Goal: Task Accomplishment & Management: Manage account settings

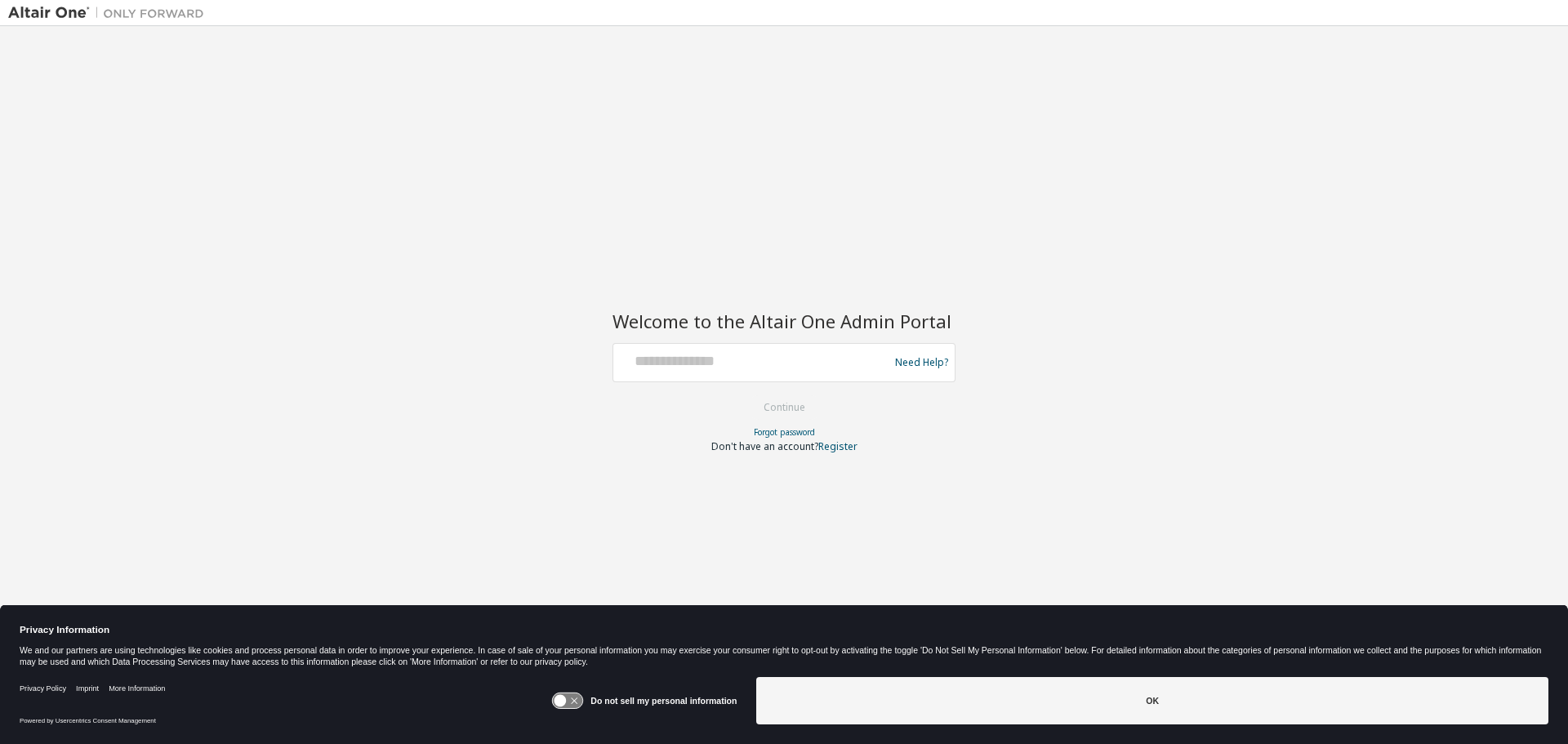
click at [759, 377] on div at bounding box center [754, 363] width 267 height 31
click at [761, 375] on div at bounding box center [754, 363] width 267 height 31
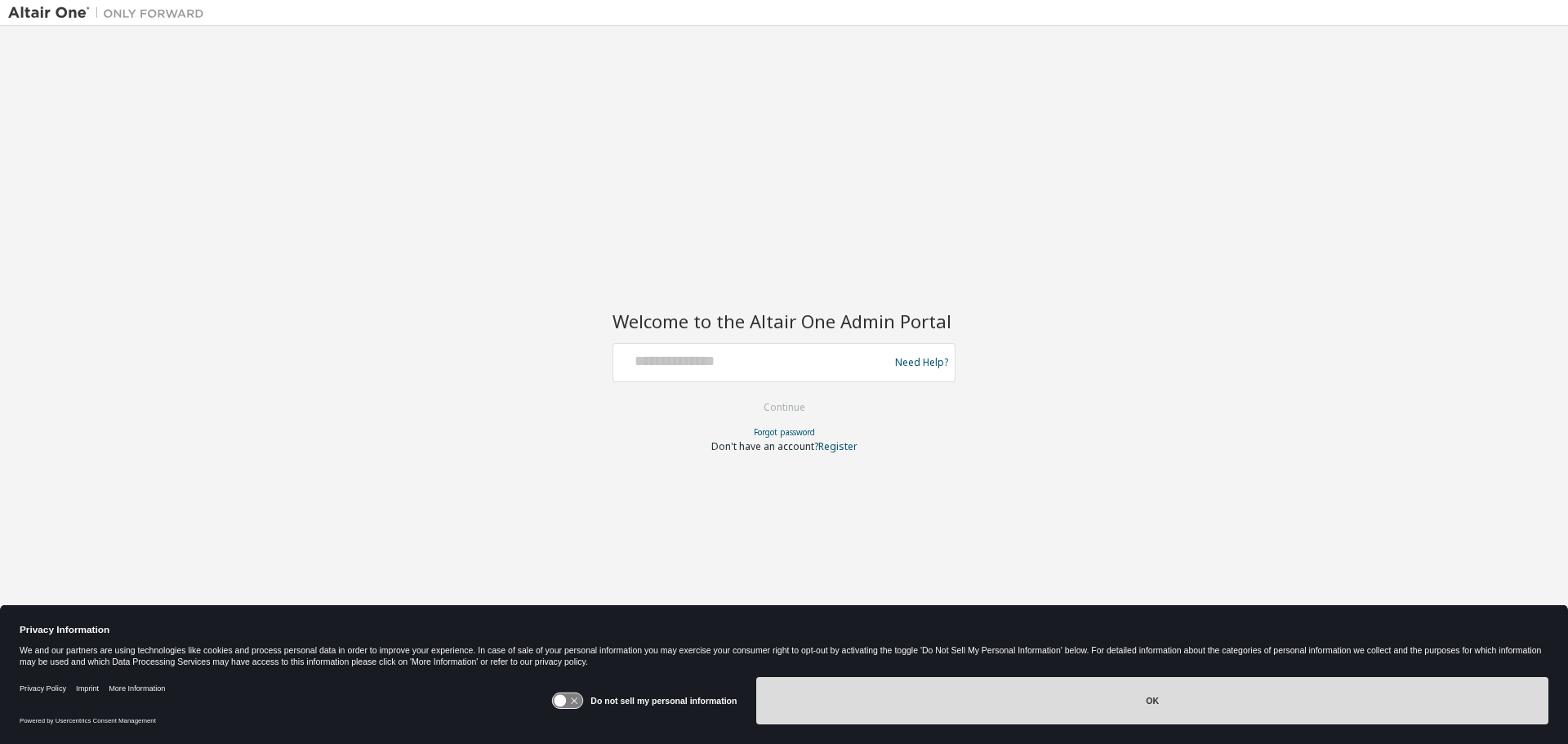
click at [1165, 723] on button "OK" at bounding box center [1152, 701] width 792 height 48
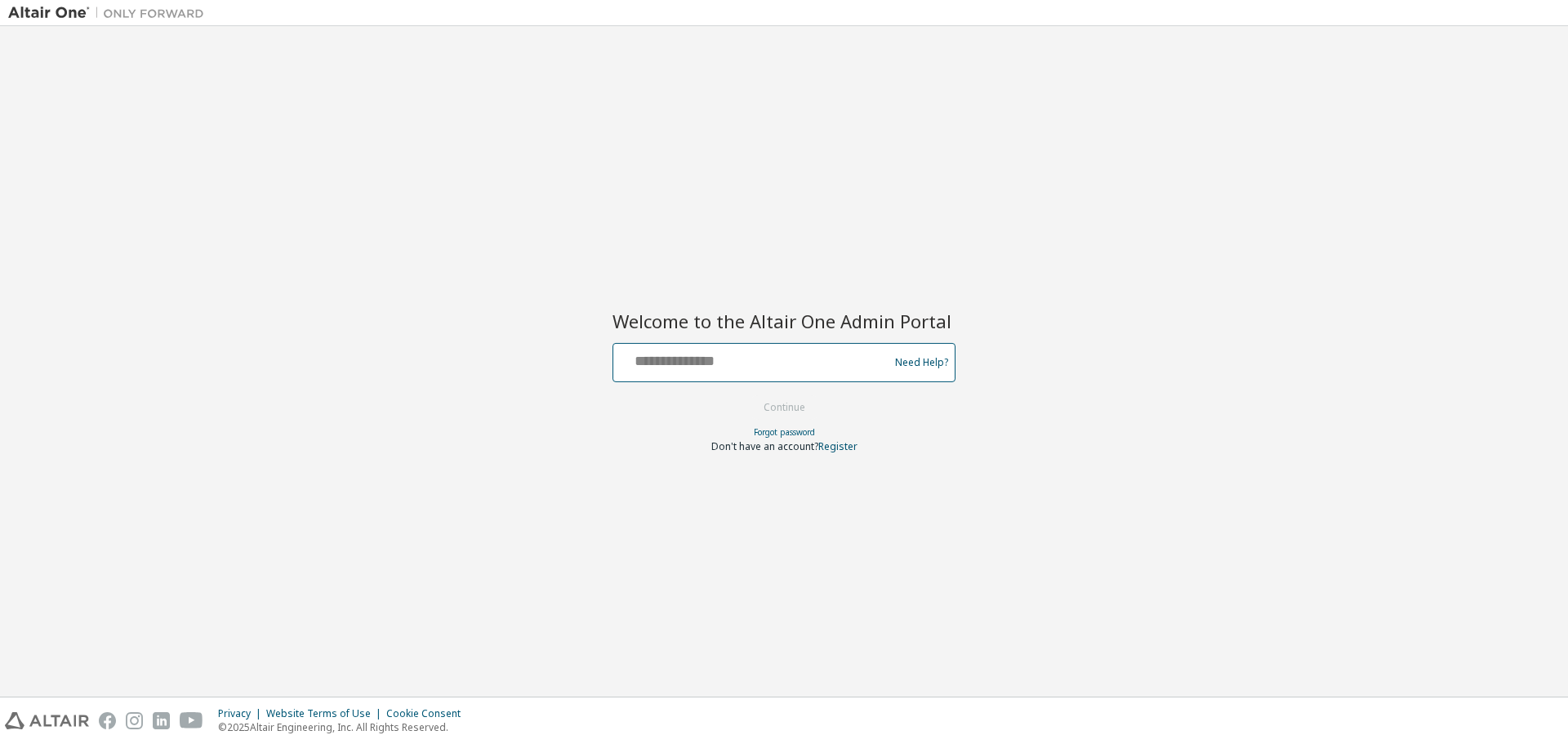
click at [690, 361] on input "text" at bounding box center [754, 359] width 267 height 24
type input "**********"
click at [746, 396] on button "Continue" at bounding box center [784, 408] width 76 height 25
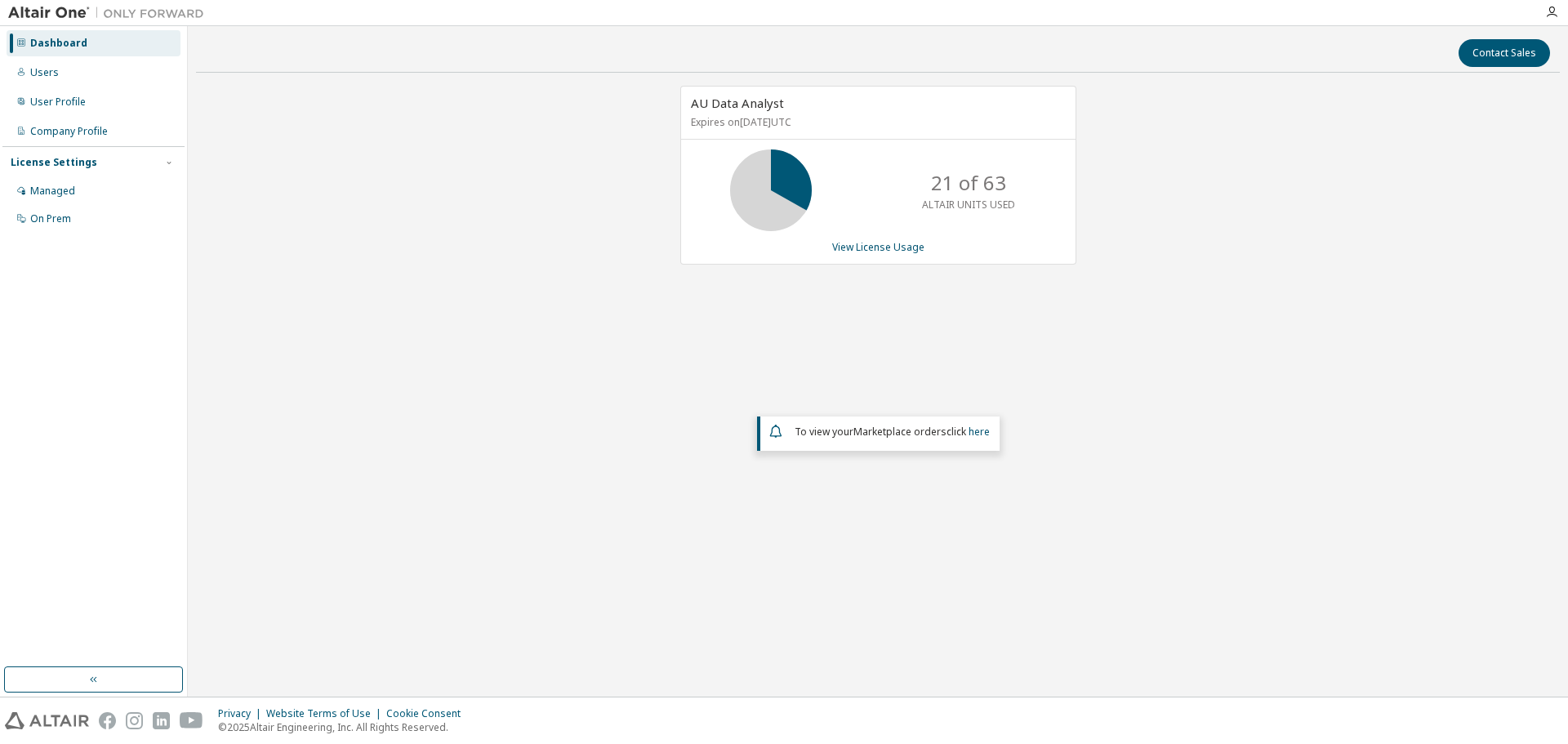
click at [37, 117] on div "Dashboard Users User Profile Company Profile License Settings Managed On Prem" at bounding box center [93, 131] width 182 height 205
click at [37, 102] on div "User Profile" at bounding box center [58, 102] width 56 height 13
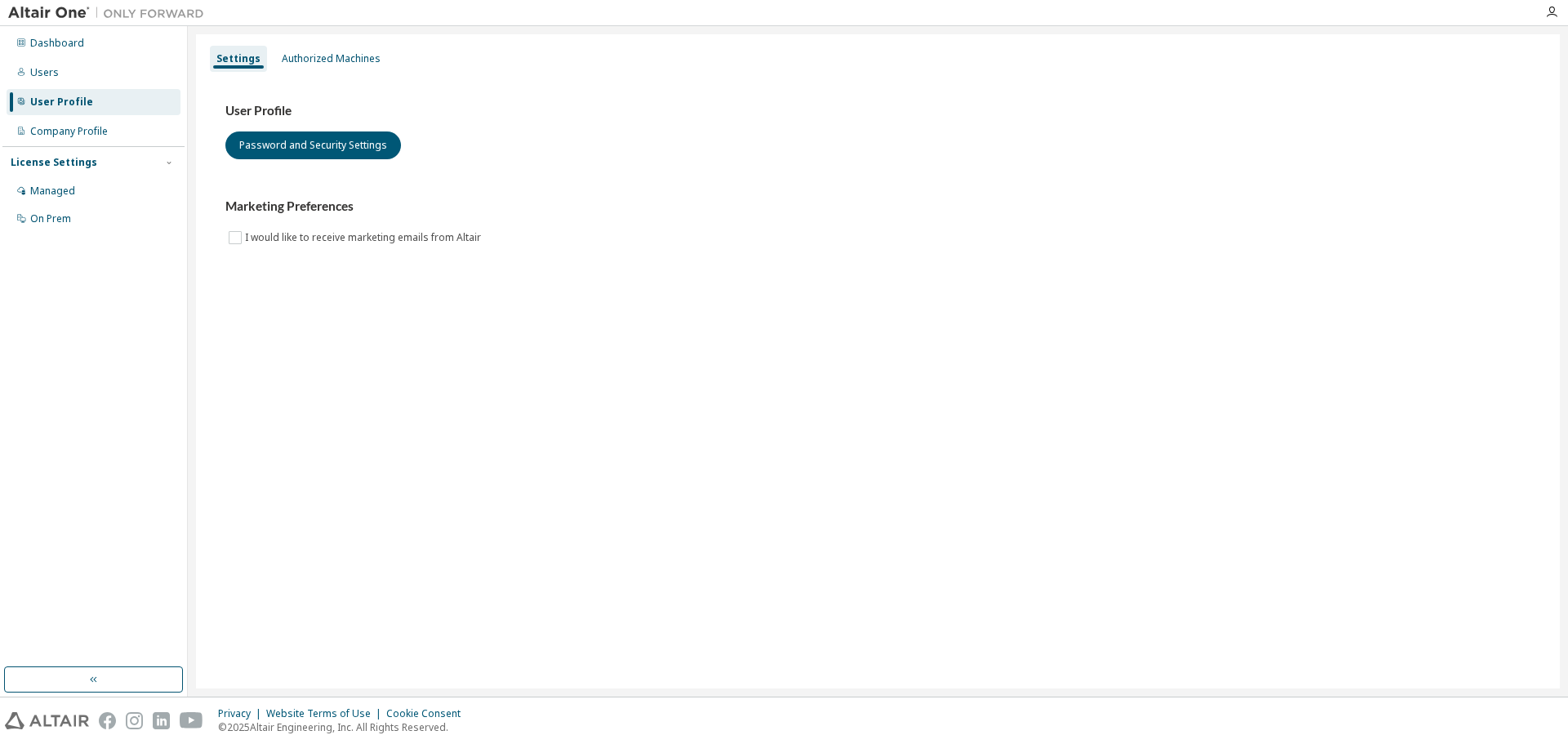
click at [317, 35] on div "Settings Authorized Machines User Profile Password and Security Settings Market…" at bounding box center [877, 361] width 1364 height 654
click at [324, 57] on div "Authorized Machines" at bounding box center [332, 59] width 99 height 13
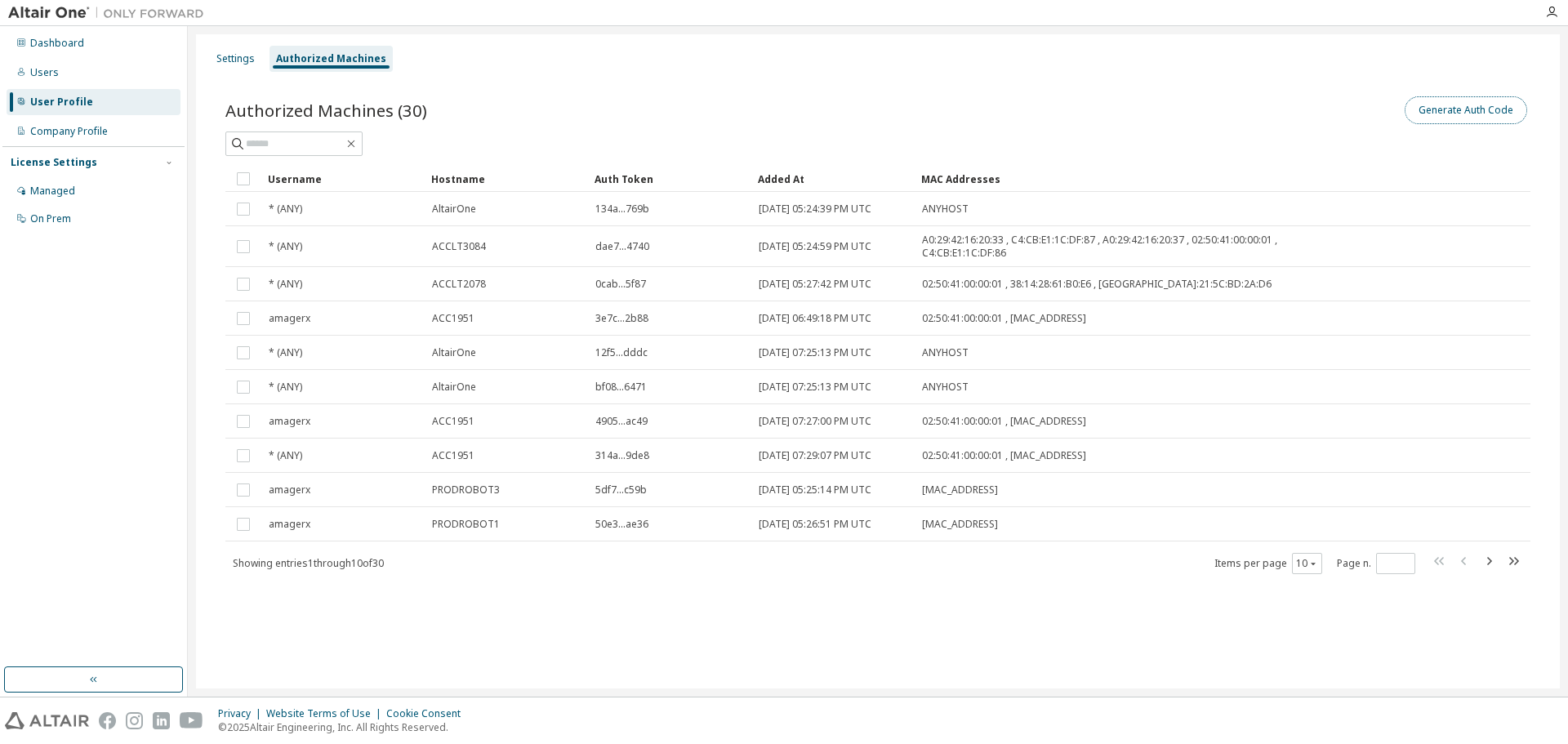
click at [1451, 118] on button "Generate Auth Code" at bounding box center [1465, 110] width 123 height 27
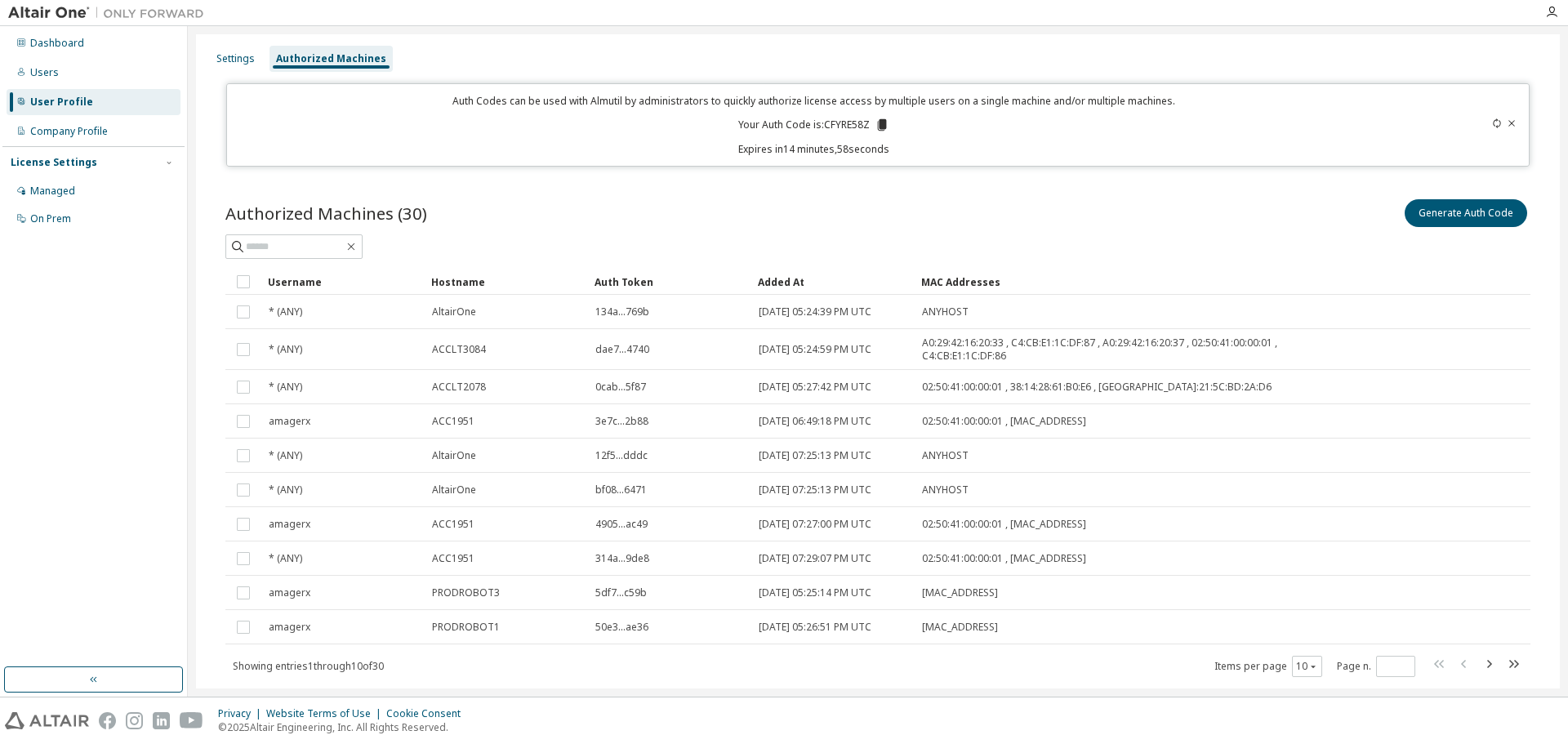
click at [877, 120] on icon at bounding box center [882, 125] width 9 height 11
click at [1494, 120] on icon at bounding box center [1497, 123] width 7 height 10
click at [1510, 119] on div at bounding box center [1454, 126] width 128 height 62
click at [1508, 121] on icon at bounding box center [1511, 123] width 10 height 10
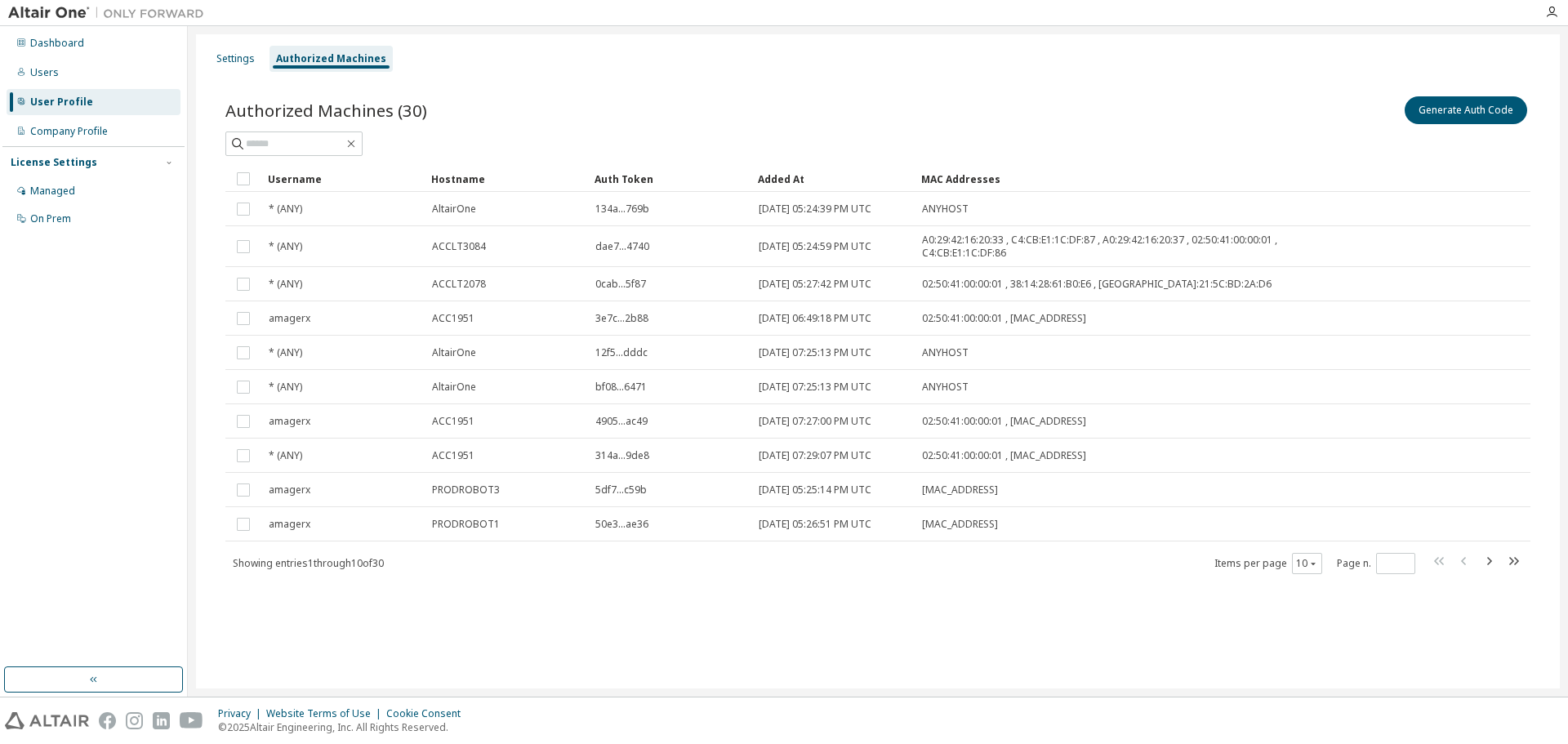
click at [354, 52] on div "Authorized Machines" at bounding box center [331, 59] width 110 height 13
click at [1513, 113] on button "Generate Auth Code" at bounding box center [1465, 110] width 123 height 27
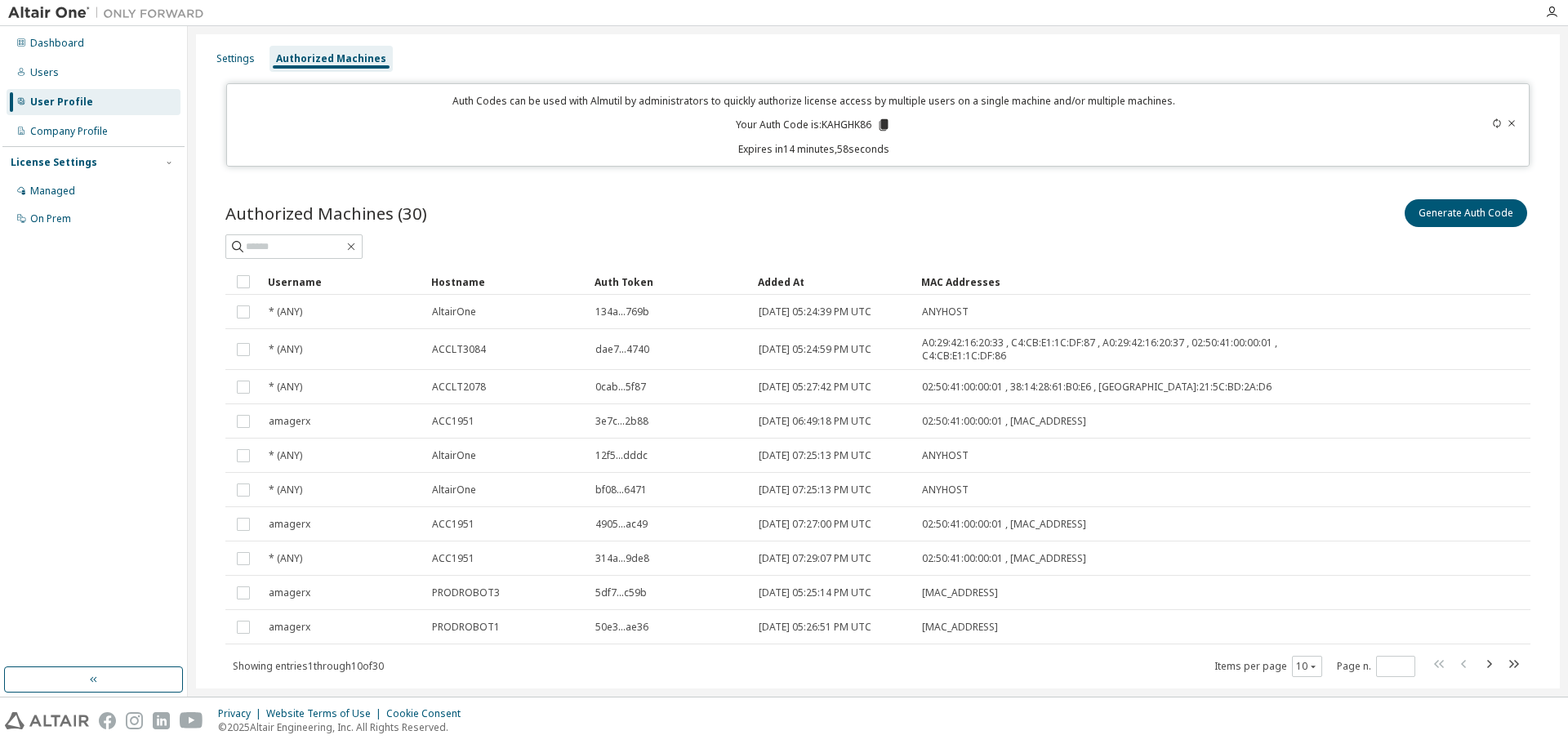
click at [885, 126] on icon at bounding box center [884, 125] width 9 height 11
